Goal: Task Accomplishment & Management: Use online tool/utility

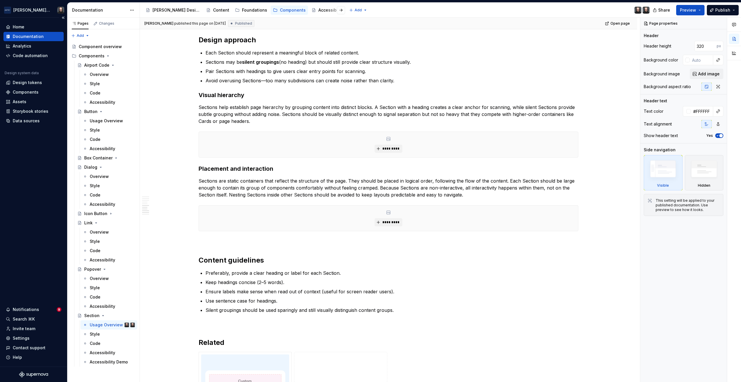
scroll to position [608, 0]
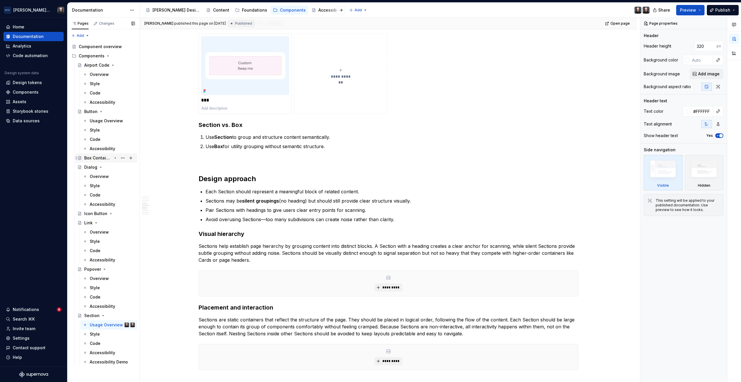
click at [115, 158] on icon "Page tree" at bounding box center [115, 157] width 1 height 1
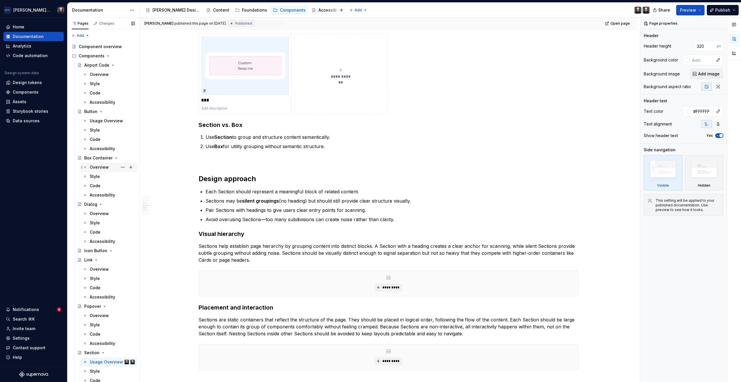
click at [105, 166] on div "Overview" at bounding box center [99, 167] width 19 height 6
type textarea "*"
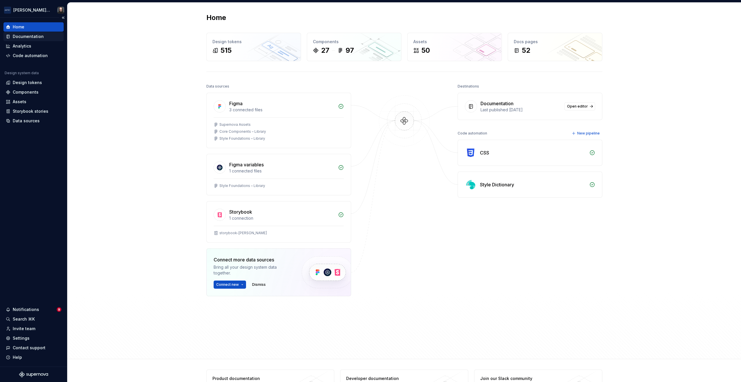
click at [30, 37] on div "Documentation" at bounding box center [28, 37] width 31 height 6
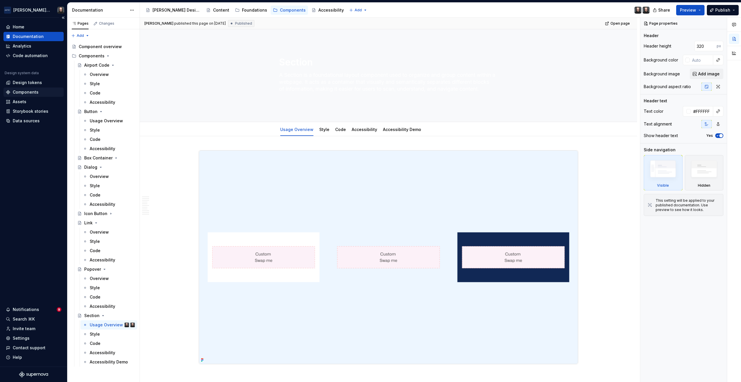
click at [27, 89] on div "Components" at bounding box center [26, 92] width 26 height 6
type textarea "*"
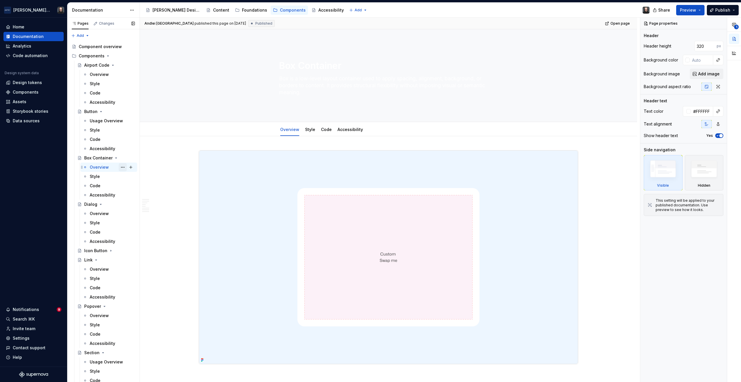
click at [120, 167] on button "Page tree" at bounding box center [123, 167] width 8 height 8
type textarea "*"
click at [132, 175] on div "Rename tab" at bounding box center [154, 177] width 57 height 6
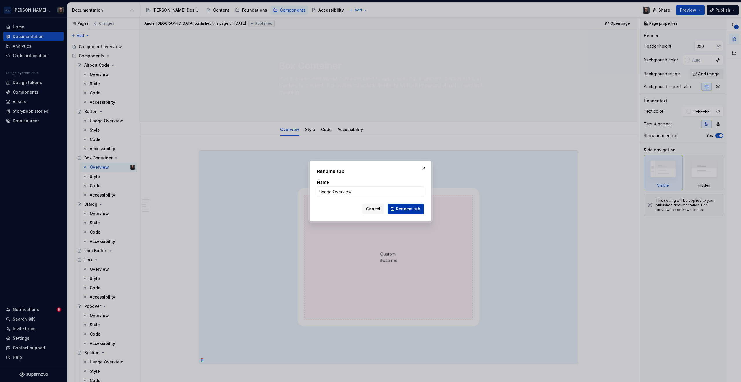
type input "Usage Overview"
click at [406, 209] on span "Rename tab" at bounding box center [408, 209] width 24 height 6
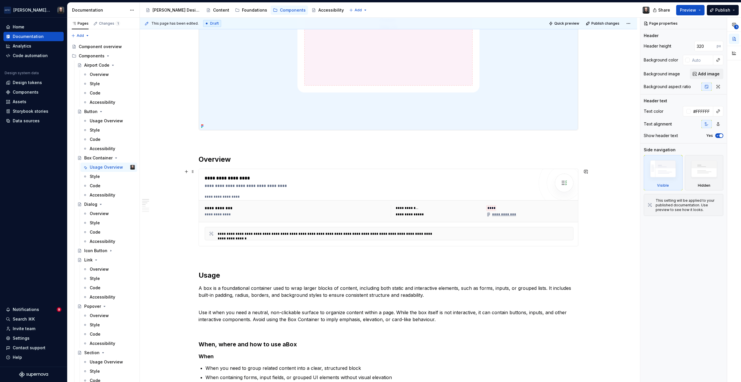
scroll to position [293, 0]
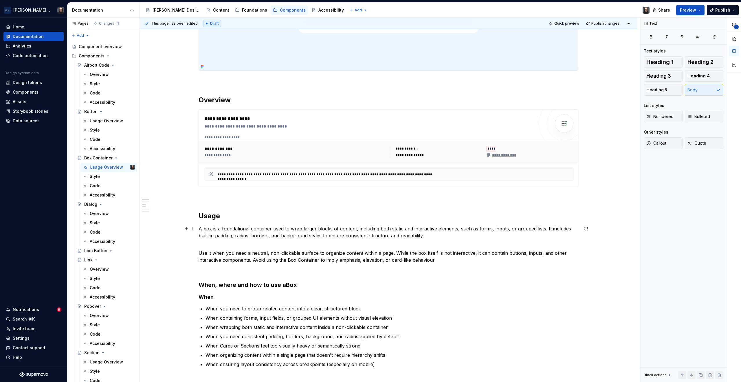
click at [300, 229] on p "A box is a foundational container used to wrap larger blocks of content, includ…" at bounding box center [389, 232] width 380 height 14
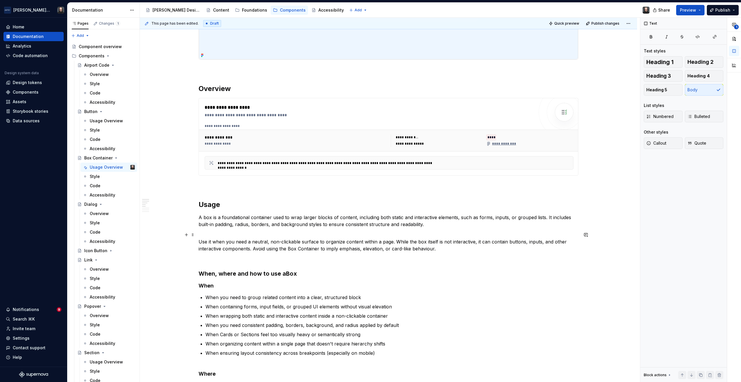
scroll to position [321, 0]
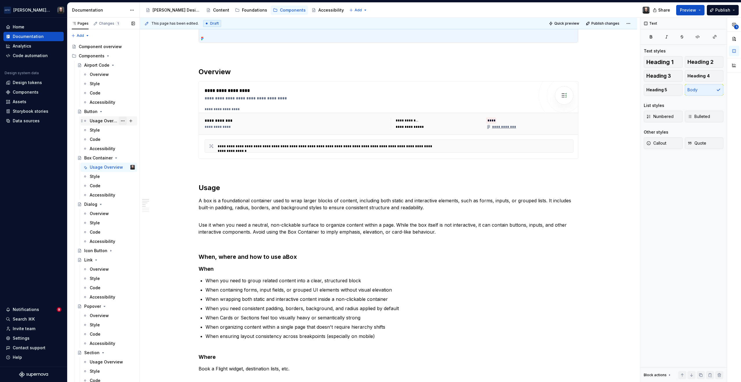
click at [120, 121] on button "Page tree" at bounding box center [123, 121] width 8 height 8
click at [136, 129] on div "Rename tab" at bounding box center [154, 131] width 57 height 6
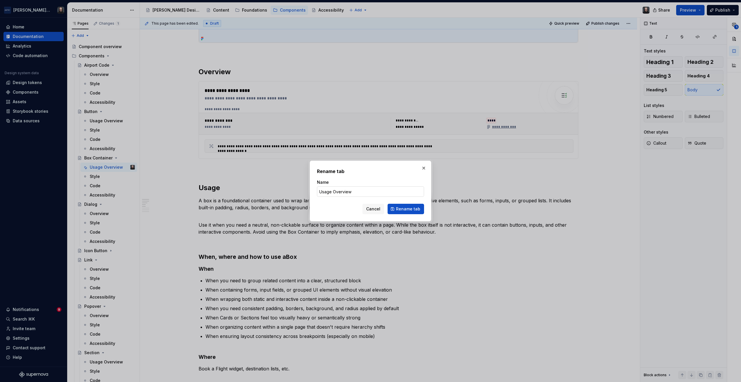
type textarea "*"
drag, startPoint x: 332, startPoint y: 193, endPoint x: 358, endPoint y: 194, distance: 25.8
click at [357, 194] on input "Usage Overview" at bounding box center [370, 191] width 107 height 10
type input "Usage"
click at [418, 207] on span "Rename tab" at bounding box center [408, 209] width 24 height 6
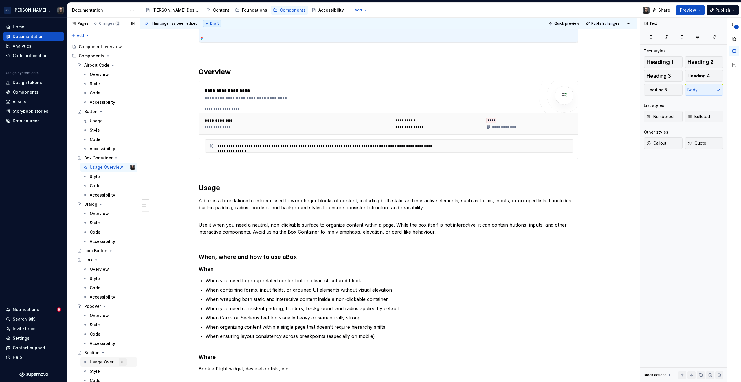
click at [120, 361] on button "Page tree" at bounding box center [123, 362] width 8 height 8
type textarea "*"
click at [144, 320] on div "Rename tab" at bounding box center [154, 319] width 57 height 6
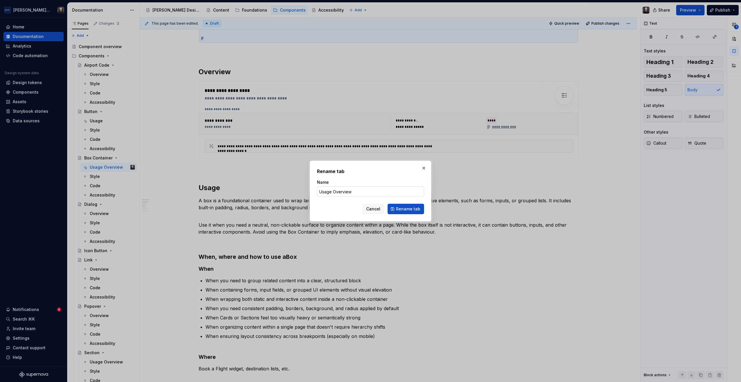
drag, startPoint x: 332, startPoint y: 193, endPoint x: 363, endPoint y: 191, distance: 31.0
click at [363, 192] on input "Usage Overview" at bounding box center [370, 191] width 107 height 10
type input "Usage"
click at [408, 208] on span "Rename tab" at bounding box center [408, 209] width 24 height 6
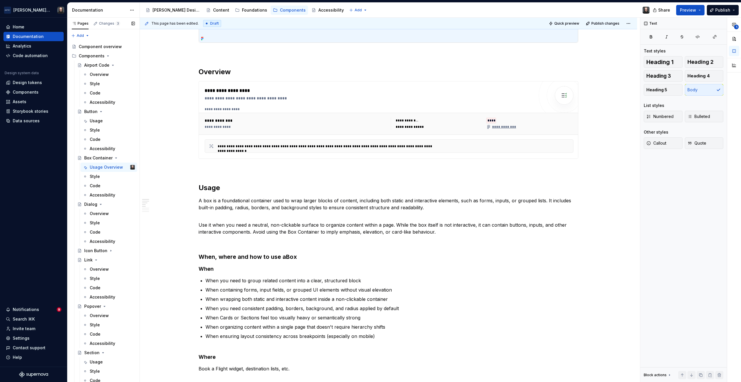
click at [0, 0] on button "Page tree" at bounding box center [0, 0] width 0 height 0
type textarea "*"
click at [149, 178] on div "Rename tab" at bounding box center [154, 177] width 57 height 6
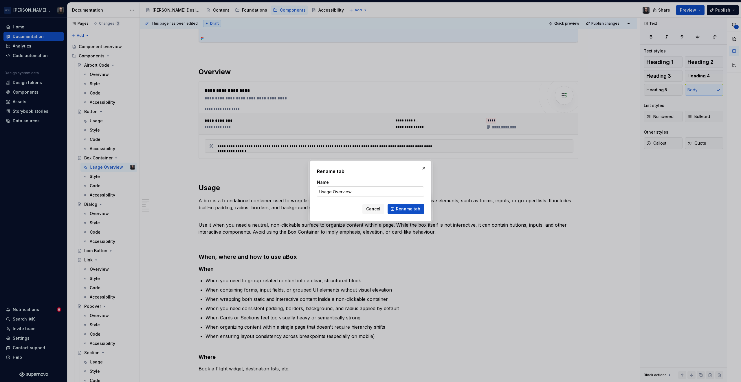
drag, startPoint x: 332, startPoint y: 194, endPoint x: 351, endPoint y: 193, distance: 18.8
click at [351, 193] on input "Usage Overview" at bounding box center [370, 191] width 107 height 10
type input "Usage"
click at [406, 208] on span "Rename tab" at bounding box center [408, 209] width 24 height 6
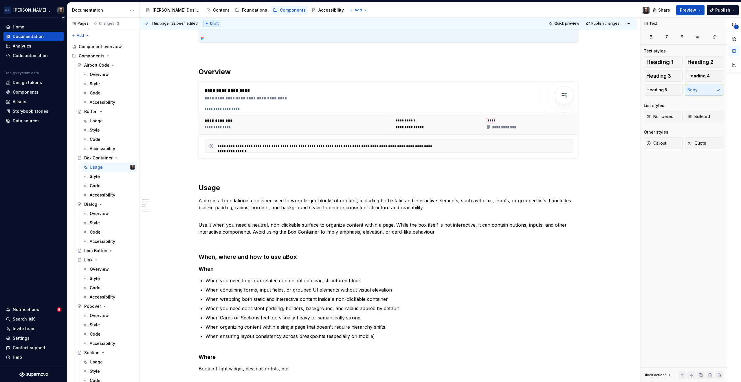
type textarea "*"
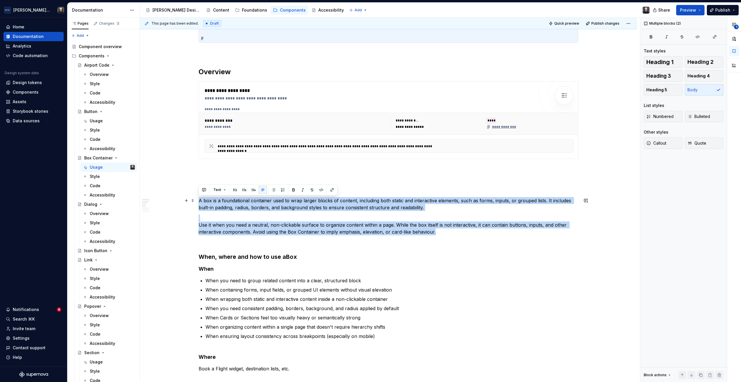
drag, startPoint x: 417, startPoint y: 230, endPoint x: 199, endPoint y: 202, distance: 219.6
click at [199, 202] on div "**********" at bounding box center [389, 315] width 380 height 973
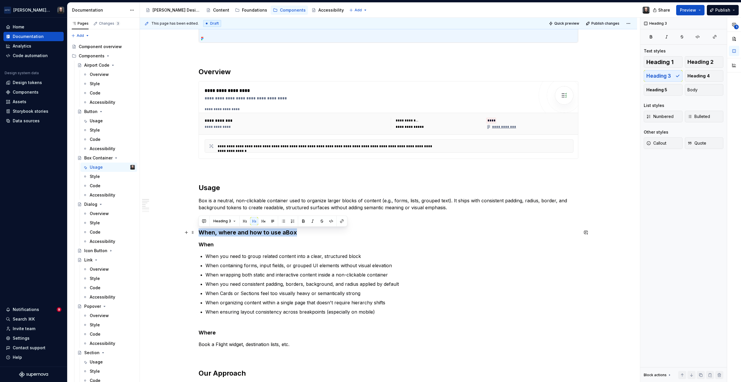
drag, startPoint x: 297, startPoint y: 232, endPoint x: 198, endPoint y: 232, distance: 98.7
click at [199, 232] on h3 "When, where and how to use a Box" at bounding box center [389, 232] width 380 height 8
click at [185, 233] on button "button" at bounding box center [186, 232] width 8 height 8
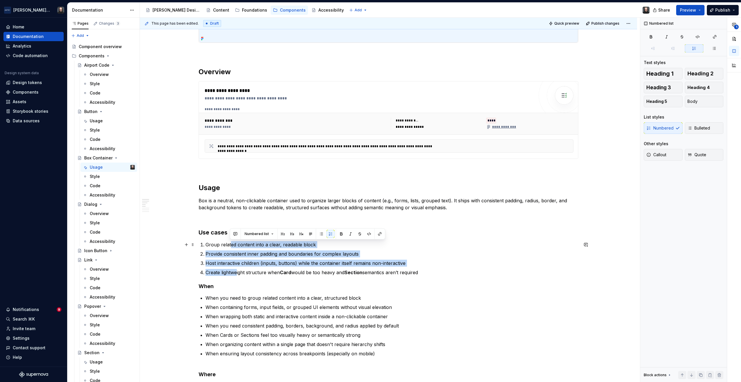
drag, startPoint x: 237, startPoint y: 273, endPoint x: 230, endPoint y: 245, distance: 29.0
click at [230, 245] on ol "Group related content into a clear, readable block Provide consistent inner pad…" at bounding box center [392, 258] width 373 height 35
click at [321, 234] on button "button" at bounding box center [321, 234] width 8 height 8
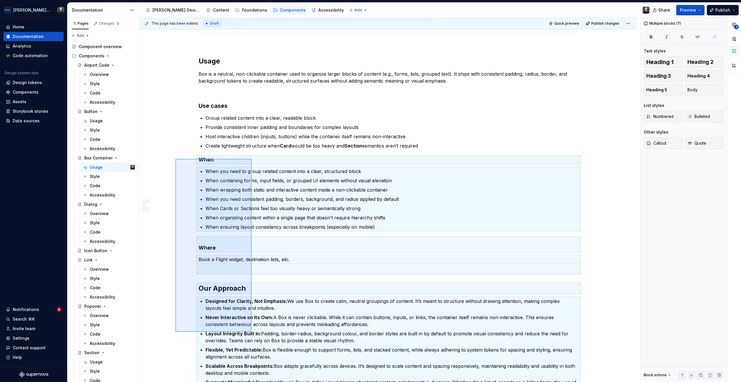
scroll to position [449, 0]
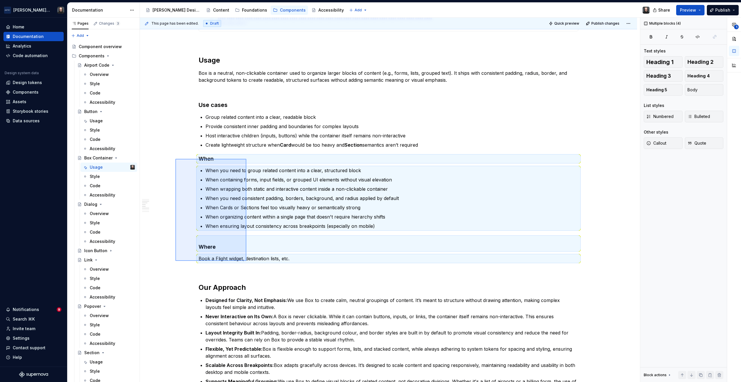
drag, startPoint x: 192, startPoint y: 300, endPoint x: 246, endPoint y: 261, distance: 67.0
click at [246, 261] on div "**********" at bounding box center [390, 200] width 500 height 364
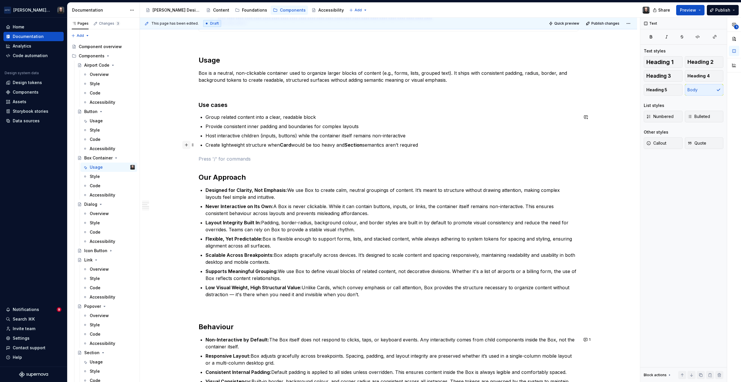
click at [187, 146] on button "button" at bounding box center [186, 145] width 8 height 8
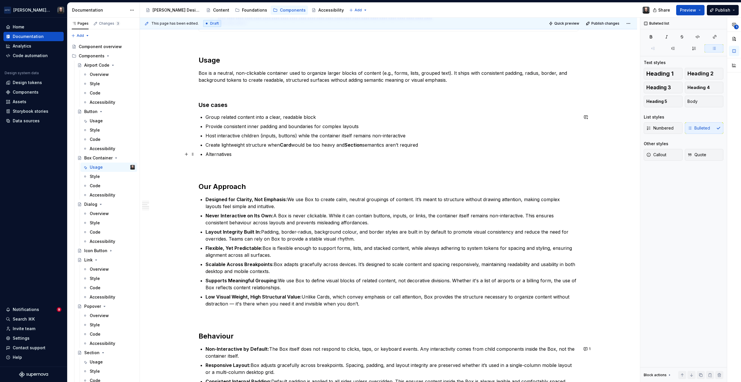
click at [217, 155] on p "Alternatives" at bounding box center [392, 154] width 373 height 7
click at [254, 144] on button "button" at bounding box center [254, 143] width 8 height 8
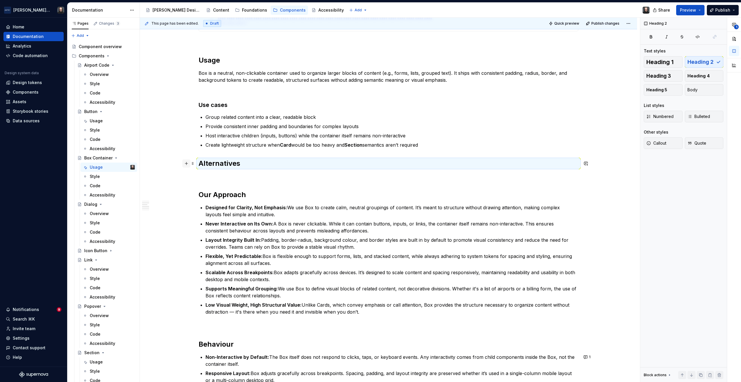
click at [187, 164] on button "button" at bounding box center [186, 163] width 8 height 8
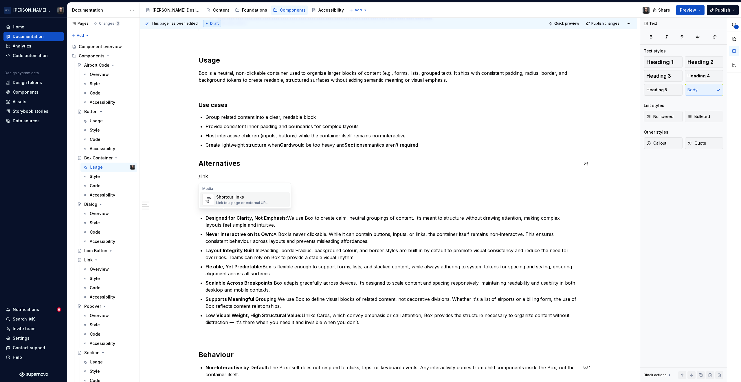
click at [245, 197] on div "Shortcut links" at bounding box center [242, 197] width 52 height 6
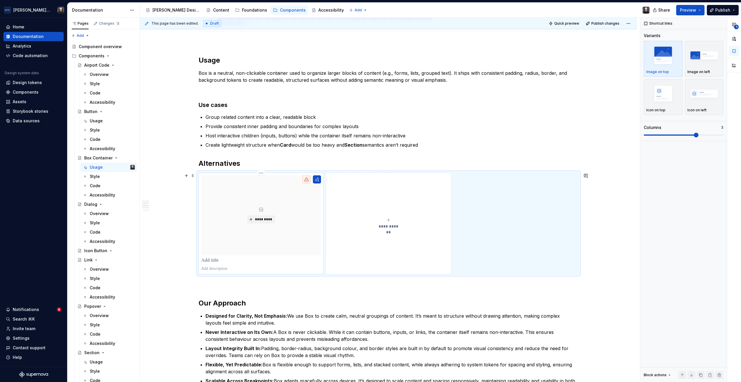
click at [220, 260] on p at bounding box center [261, 260] width 120 height 6
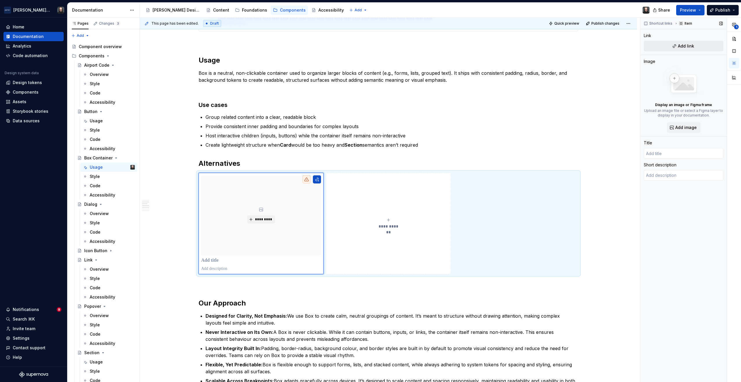
click at [690, 46] on span "Add link" at bounding box center [686, 46] width 16 height 6
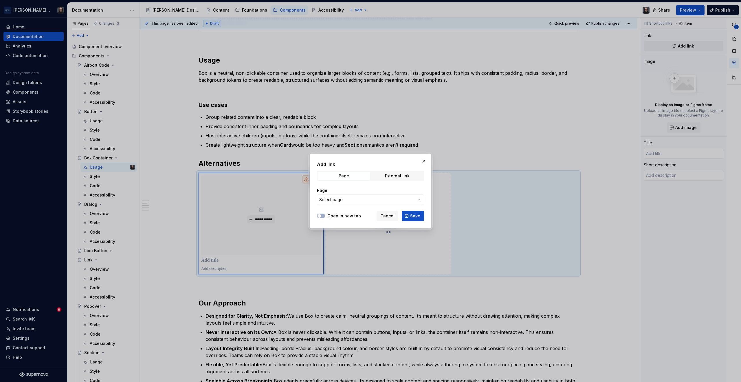
click at [420, 199] on icon "button" at bounding box center [419, 199] width 5 height 5
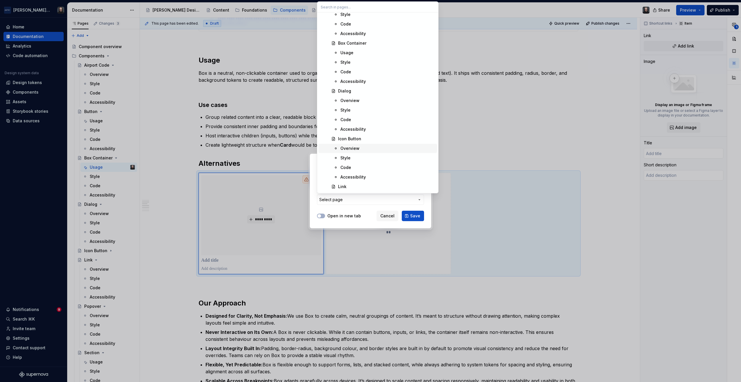
scroll to position [400, 0]
click at [376, 154] on div "Section" at bounding box center [386, 153] width 97 height 6
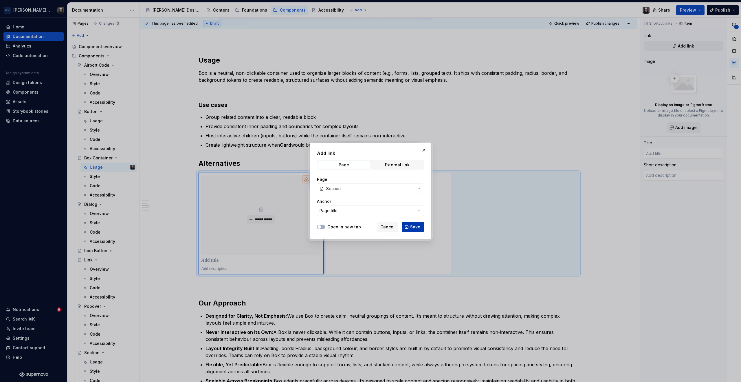
click at [412, 226] on span "Save" at bounding box center [415, 227] width 10 height 6
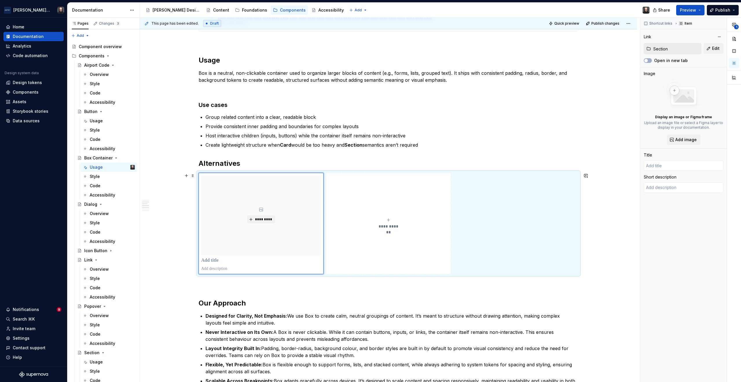
type textarea "*"
type input "Section"
type textarea "A Section is a foundational layout component used to organize and group content…"
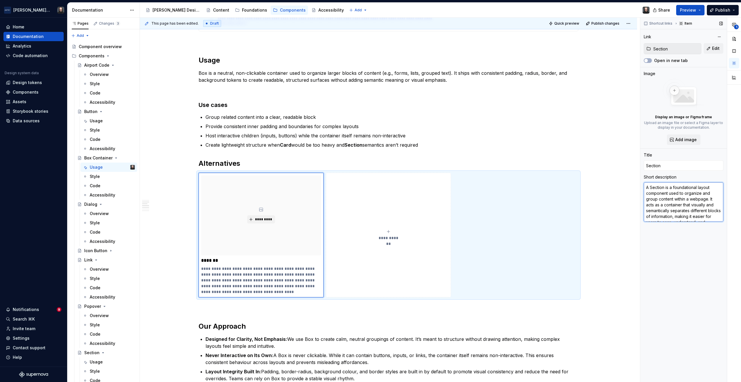
click at [676, 192] on textarea "A Section is a foundational layout component used to organize and group content…" at bounding box center [684, 201] width 80 height 39
type textarea "*"
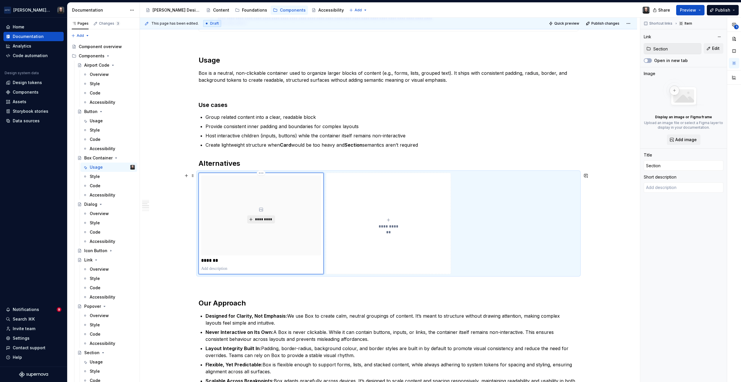
click at [266, 218] on span "*********" at bounding box center [264, 219] width 18 height 5
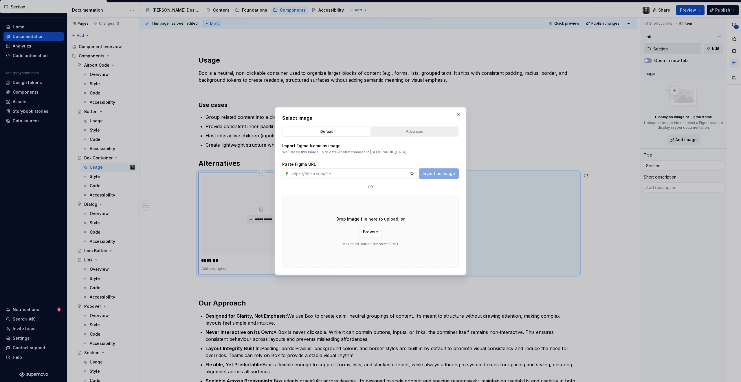
click at [412, 130] on div "Advanced" at bounding box center [414, 132] width 83 height 6
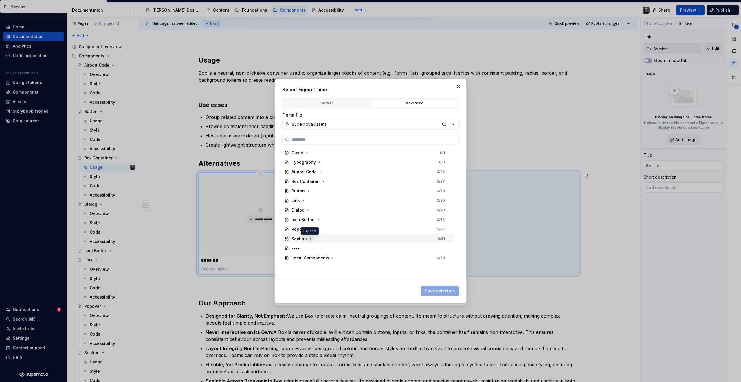
click at [310, 239] on icon "button" at bounding box center [310, 238] width 5 height 5
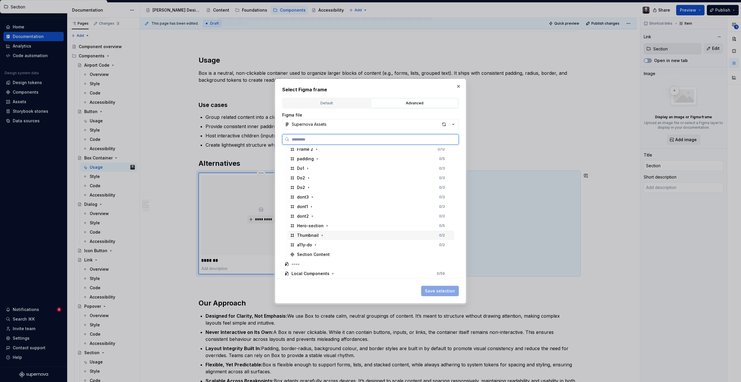
click at [336, 234] on div "Thumbnail 0 / 2" at bounding box center [371, 234] width 166 height 9
click at [438, 290] on span "Save selection" at bounding box center [440, 291] width 30 height 6
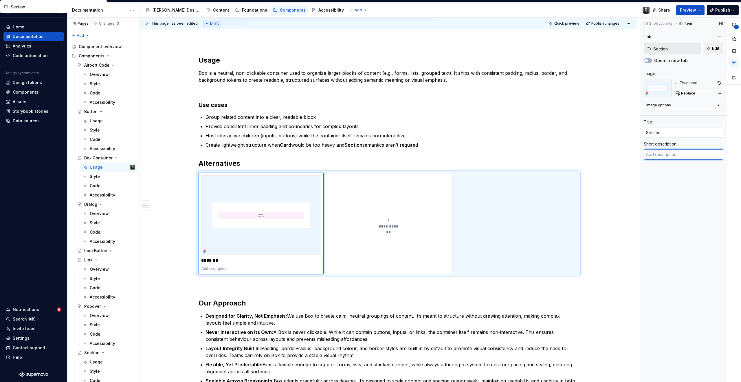
click at [673, 155] on textarea at bounding box center [684, 154] width 80 height 10
paste textarea "When you need semantic grouping/landmarks and headings for page structure"
type textarea "*"
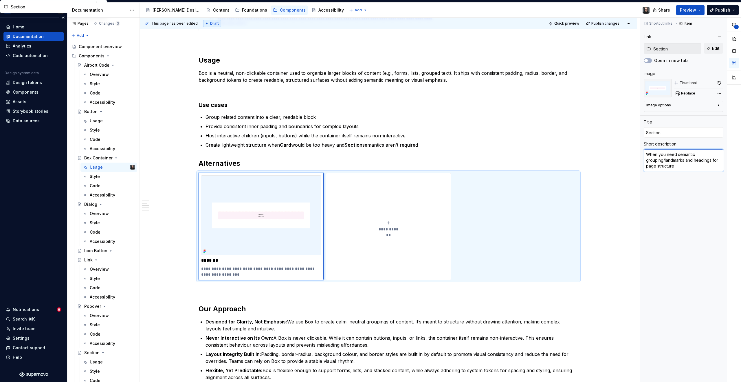
type textarea "When you need semantic grouping/landmarks and headings for page structure"
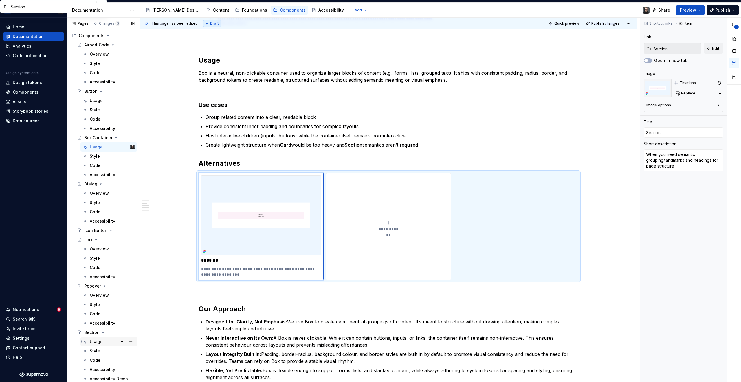
click at [101, 341] on div "Usage" at bounding box center [96, 341] width 13 height 6
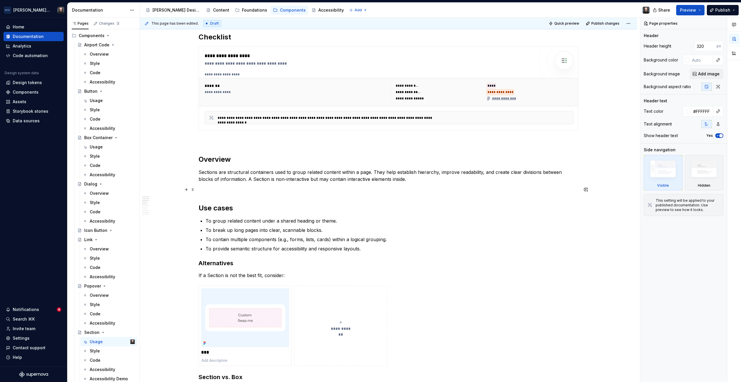
scroll to position [498, 0]
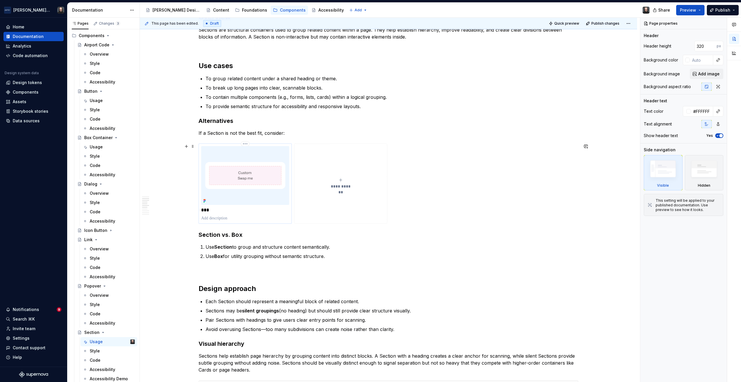
click at [239, 218] on p at bounding box center [245, 218] width 88 height 6
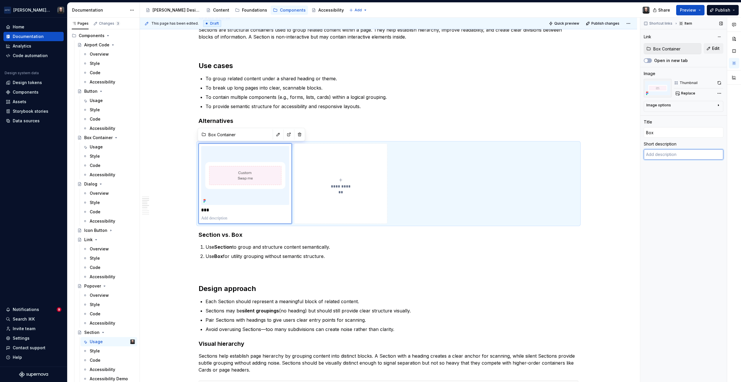
click at [656, 153] on textarea at bounding box center [684, 154] width 80 height 10
paste textarea "for lightweight grouping with built-in padding, borders, or background without …"
type textarea "*"
type textarea "for lightweight grouping with built-in padding, borders, or background without …"
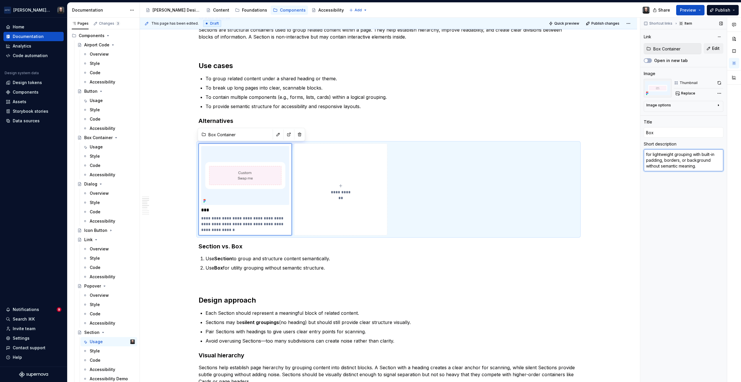
click at [645, 155] on textarea "for lightweight grouping with built-in padding, borders, or background without …" at bounding box center [684, 160] width 80 height 22
type textarea "*"
type textarea "For lightweight grouping with built-in padding, borders, or background without …"
click at [674, 241] on div "Shortcut links Item Link Box Container Edit Open in new tab Image Thumbnail Rep…" at bounding box center [683, 200] width 87 height 364
click at [181, 204] on div "**********" at bounding box center [388, 258] width 497 height 1240
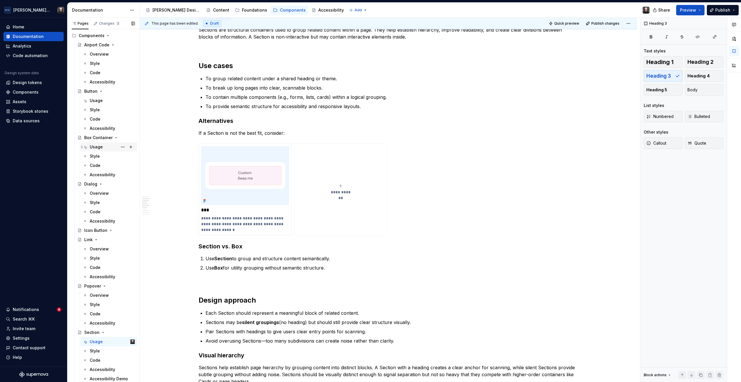
click at [102, 147] on div "Usage" at bounding box center [96, 147] width 13 height 6
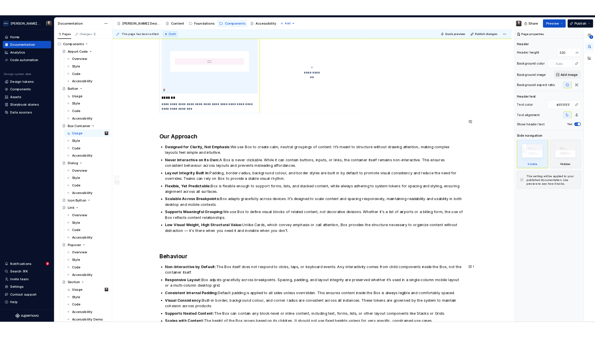
scroll to position [572, 0]
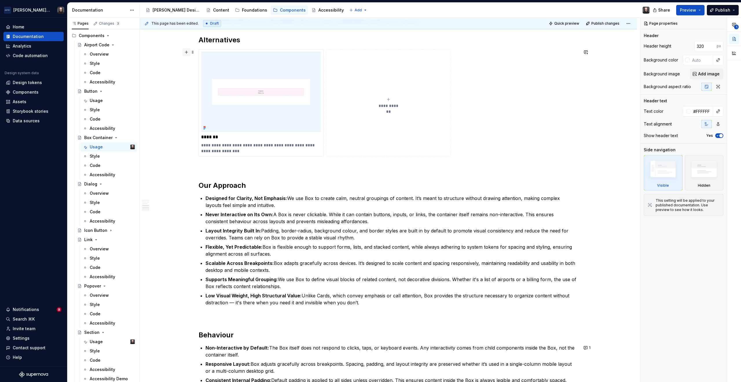
type textarea "*"
click at [185, 51] on button "button" at bounding box center [186, 52] width 8 height 8
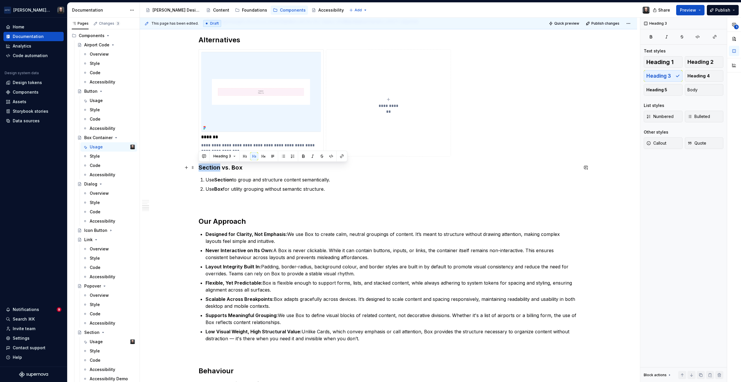
drag, startPoint x: 219, startPoint y: 168, endPoint x: 199, endPoint y: 168, distance: 20.0
click at [199, 168] on h3 "Section vs. Box" at bounding box center [389, 167] width 380 height 8
drag, startPoint x: 230, startPoint y: 168, endPoint x: 220, endPoint y: 168, distance: 9.8
click at [220, 168] on h3 "Box vs. Box" at bounding box center [389, 167] width 380 height 8
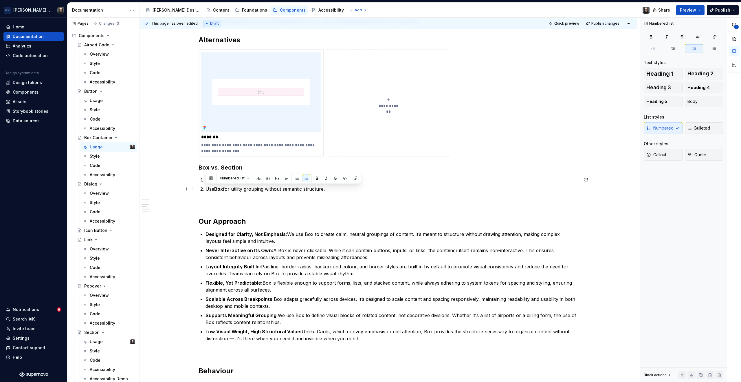
drag, startPoint x: 206, startPoint y: 188, endPoint x: 327, endPoint y: 189, distance: 121.3
click at [327, 189] on p "Use Box for utility grouping without semantic structure." at bounding box center [392, 188] width 373 height 7
copy p "Use Box for utility grouping without semantic structure."
click at [206, 189] on li "Use Box for utility grouping without semantic structure." at bounding box center [392, 188] width 373 height 7
click at [206, 180] on p "Use Section to group and structure content semantically." at bounding box center [392, 179] width 373 height 7
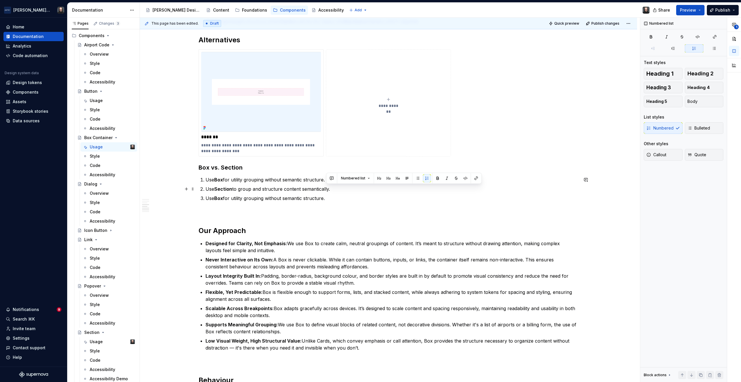
drag, startPoint x: 330, startPoint y: 197, endPoint x: 331, endPoint y: 191, distance: 6.8
click at [331, 191] on ol "Use Box for utility grouping without semantic structure. Use Section to group a…" at bounding box center [392, 188] width 373 height 25
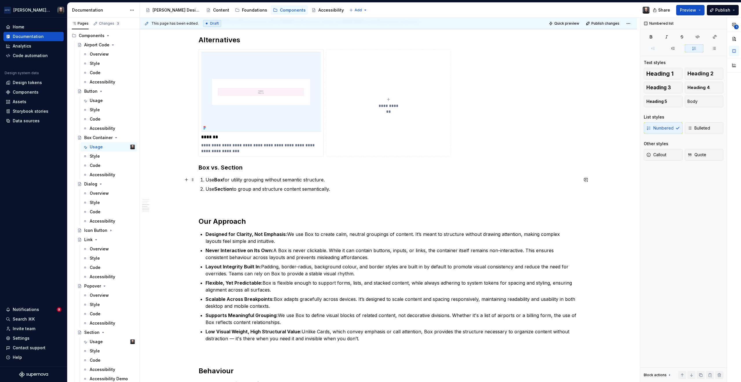
click at [327, 180] on p "Use Box for utility grouping without semantic structure." at bounding box center [392, 179] width 373 height 7
click at [328, 180] on p "Use Box for utility grouping without semantic structure. neutral surface for la…" at bounding box center [392, 179] width 373 height 7
click at [466, 180] on p "Use Box for utility grouping without semantic structure. Neutral surface for la…" at bounding box center [392, 179] width 373 height 7
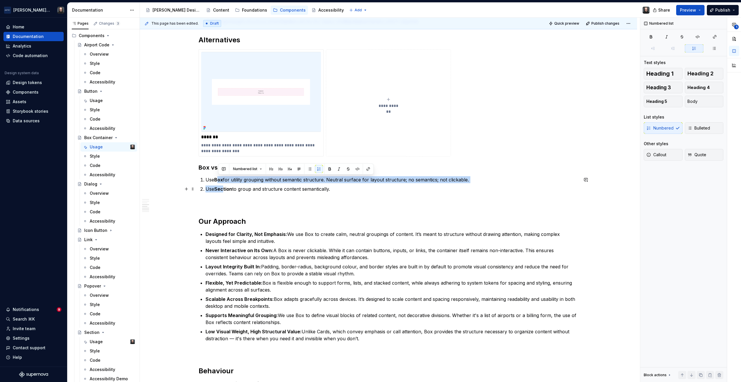
drag, startPoint x: 219, startPoint y: 178, endPoint x: 224, endPoint y: 190, distance: 13.2
click at [224, 190] on ol "Use Box for utility grouping without semantic structure. Neutral surface for la…" at bounding box center [392, 184] width 373 height 16
click at [318, 171] on button "button" at bounding box center [319, 169] width 8 height 8
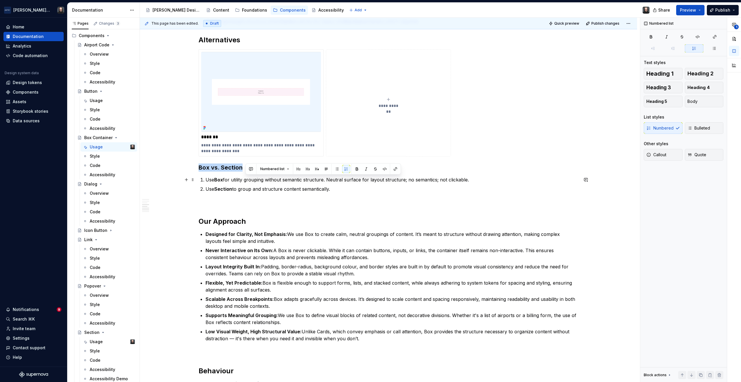
drag, startPoint x: 334, startPoint y: 188, endPoint x: 246, endPoint y: 179, distance: 88.2
click at [246, 179] on ol "Use Box for utility grouping without semantic structure. Neutral surface for la…" at bounding box center [392, 184] width 373 height 16
click at [326, 170] on button "button" at bounding box center [326, 169] width 8 height 8
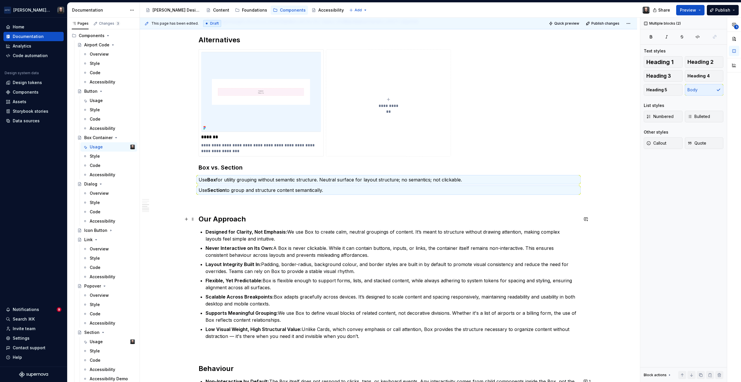
click at [398, 219] on h2 "Our Approach" at bounding box center [389, 218] width 380 height 9
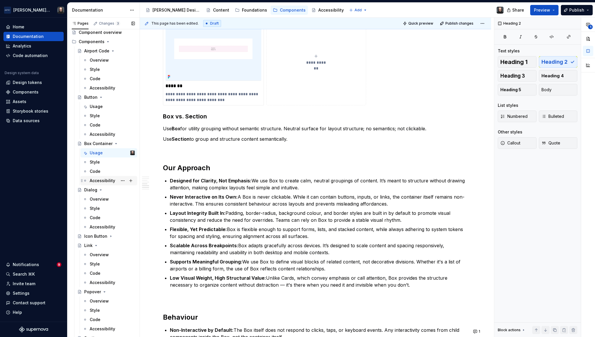
scroll to position [0, 0]
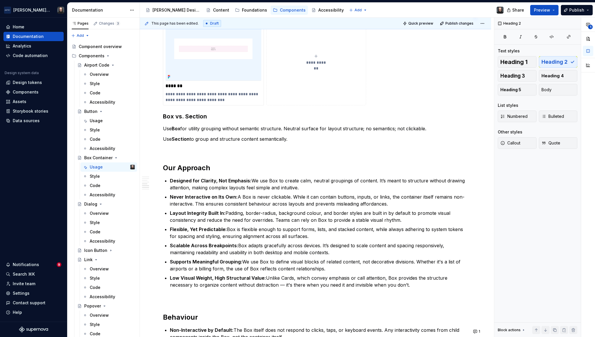
type textarea "*"
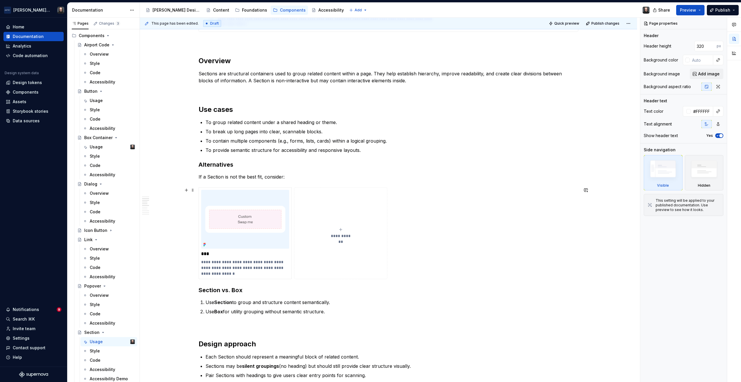
scroll to position [484, 0]
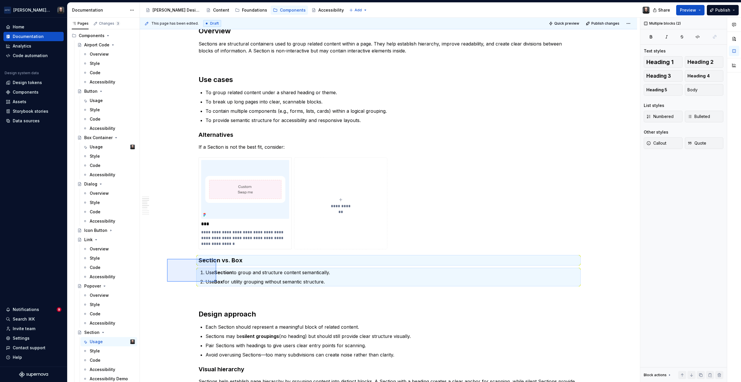
drag, startPoint x: 167, startPoint y: 259, endPoint x: 216, endPoint y: 281, distance: 54.3
click at [216, 281] on div "**********" at bounding box center [390, 200] width 500 height 364
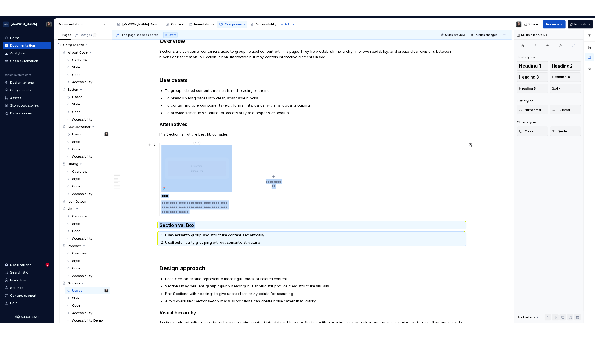
scroll to position [503, 0]
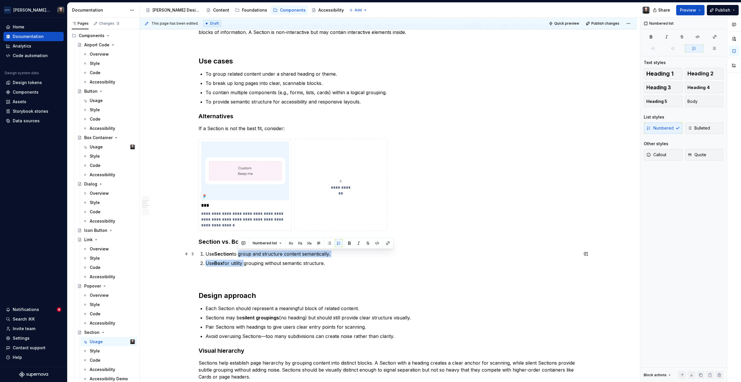
drag, startPoint x: 243, startPoint y: 261, endPoint x: 237, endPoint y: 255, distance: 8.6
click at [237, 255] on ol "Use Section to group and structure content semantically. Use Box for utility gr…" at bounding box center [392, 258] width 373 height 16
click at [318, 242] on button "button" at bounding box center [319, 243] width 8 height 8
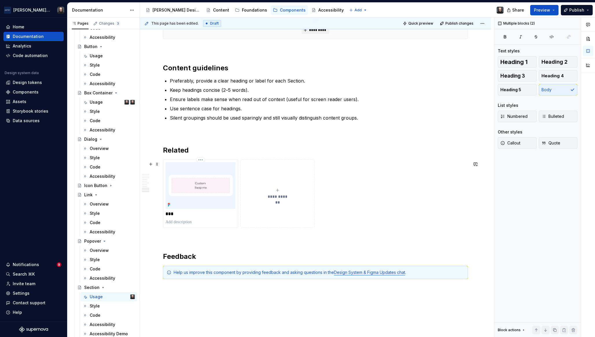
scroll to position [905, 0]
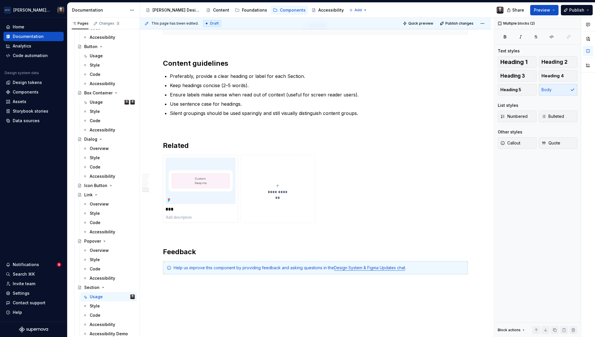
type textarea "*"
